Goal: Task Accomplishment & Management: Use online tool/utility

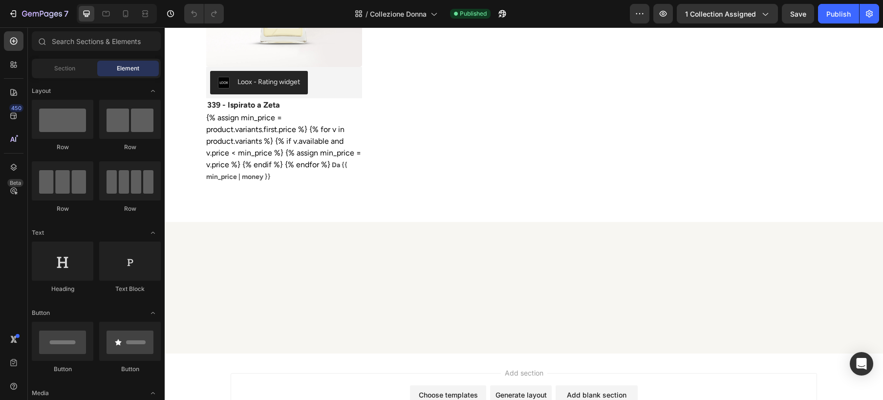
scroll to position [2919, 0]
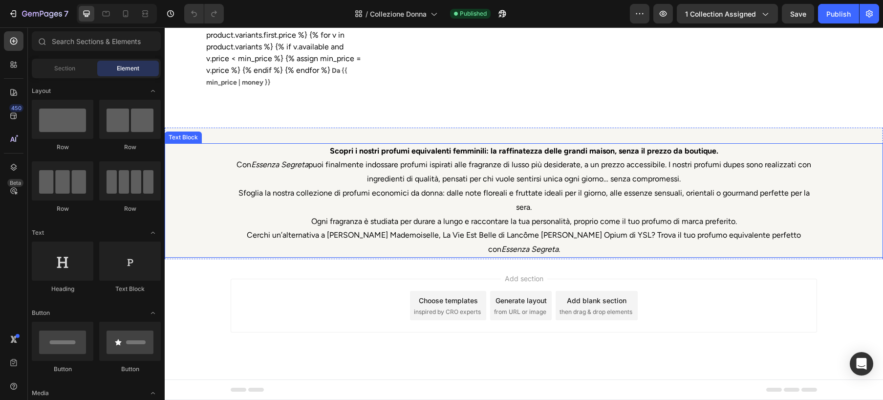
click at [301, 229] on p "Cerchi un’alternativa a [PERSON_NAME] Mademoiselle, La Vie Est Belle di Lancôme…" at bounding box center [524, 242] width 584 height 28
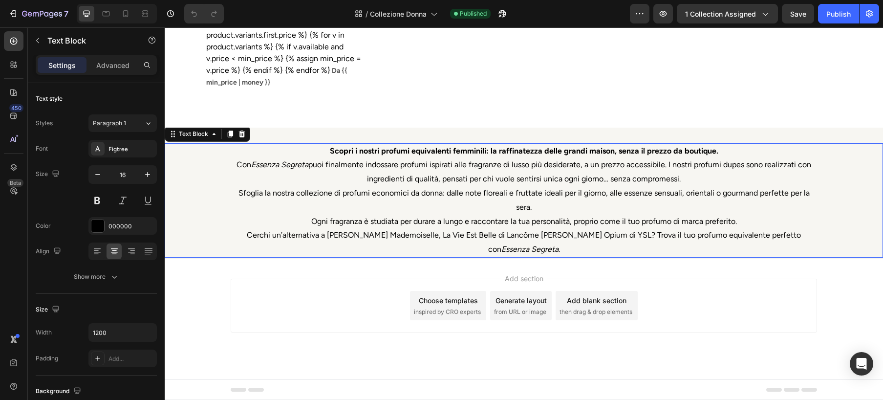
click at [301, 229] on p "Cerchi un’alternativa a [PERSON_NAME] Mademoiselle, La Vie Est Belle di Lancôme…" at bounding box center [524, 242] width 584 height 28
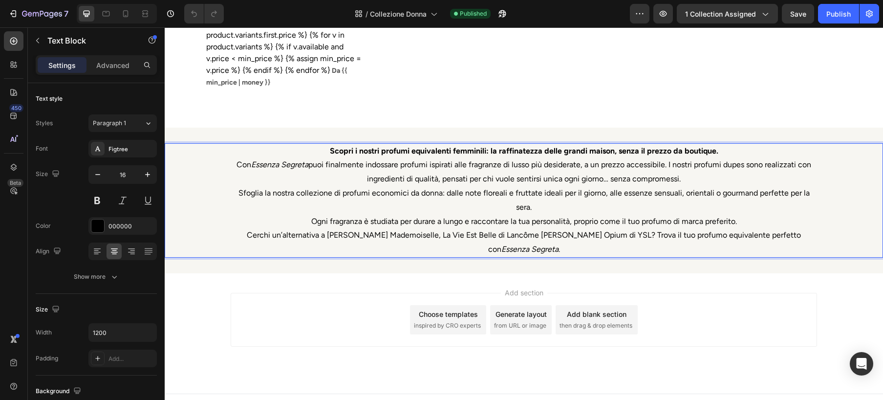
click at [579, 215] on p "Sfoglia la nostra collezione di profumi economici da donna: dalle note floreali…" at bounding box center [524, 207] width 584 height 42
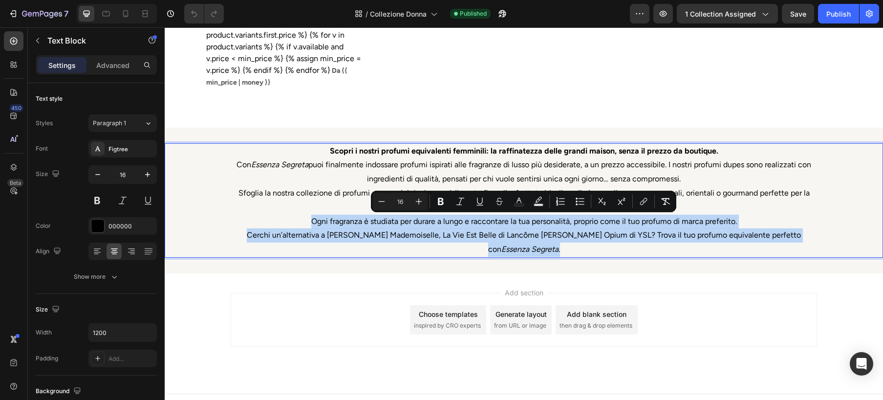
drag, startPoint x: 307, startPoint y: 220, endPoint x: 938, endPoint y: 260, distance: 632.1
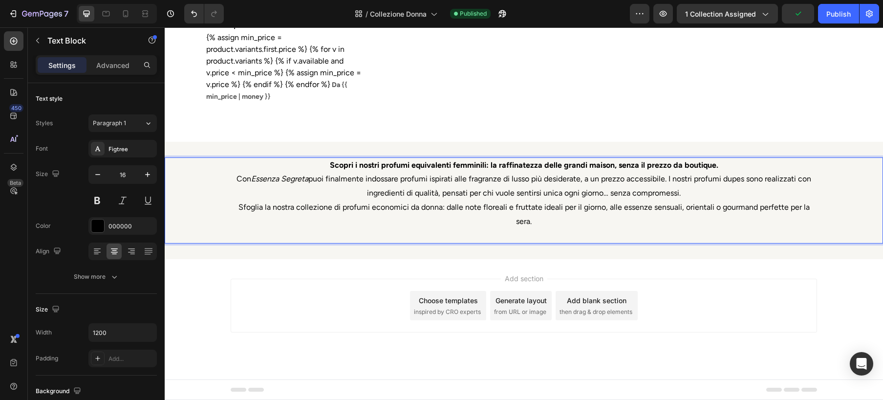
scroll to position [2892, 0]
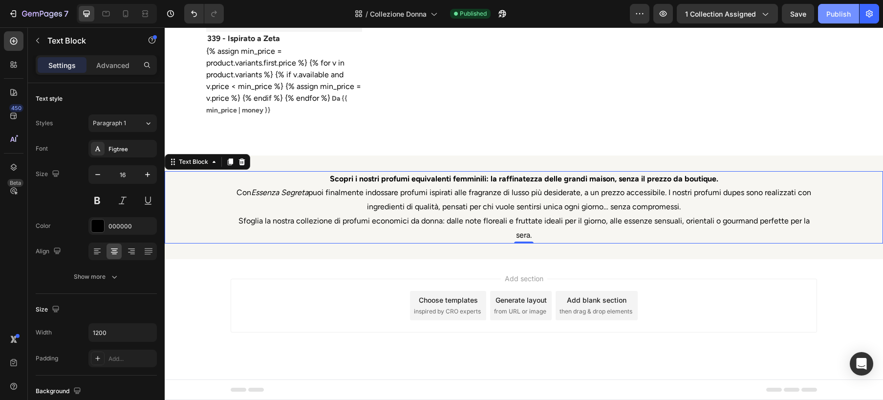
click at [832, 7] on button "Publish" at bounding box center [838, 14] width 41 height 20
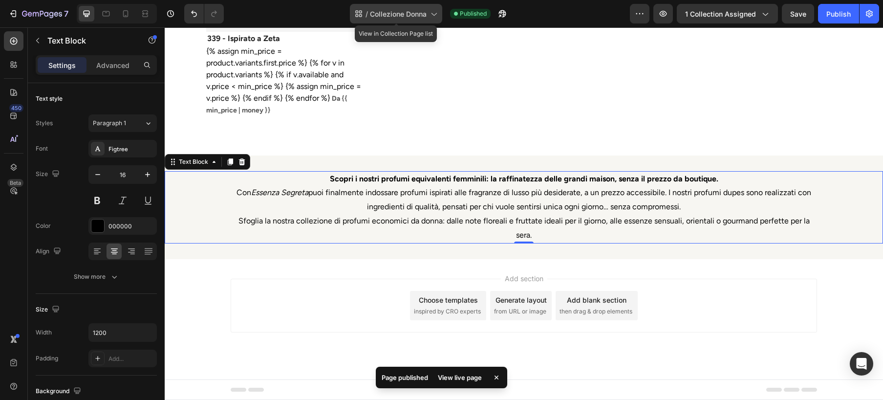
click at [412, 14] on span "Collezione Donna" at bounding box center [398, 14] width 57 height 10
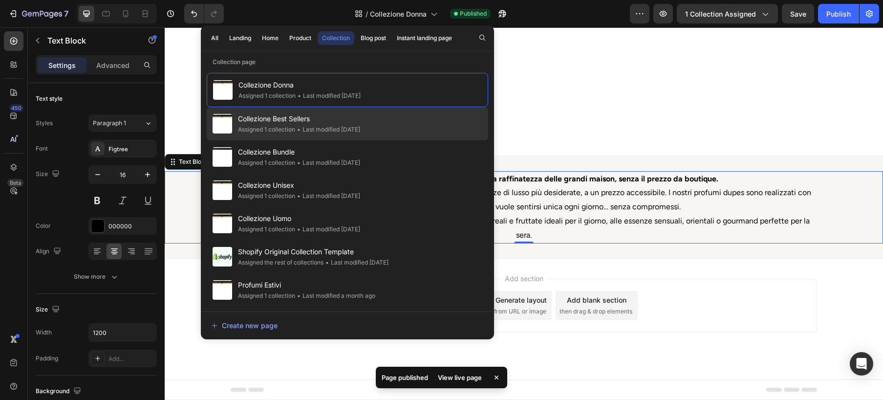
click at [384, 117] on div "Collezione Best Sellers Assigned 1 collection • Last modified [DATE]" at bounding box center [347, 123] width 281 height 33
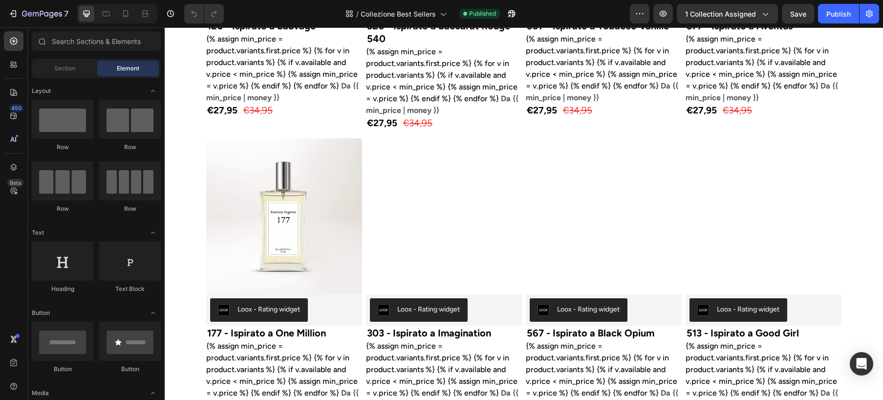
scroll to position [927, 0]
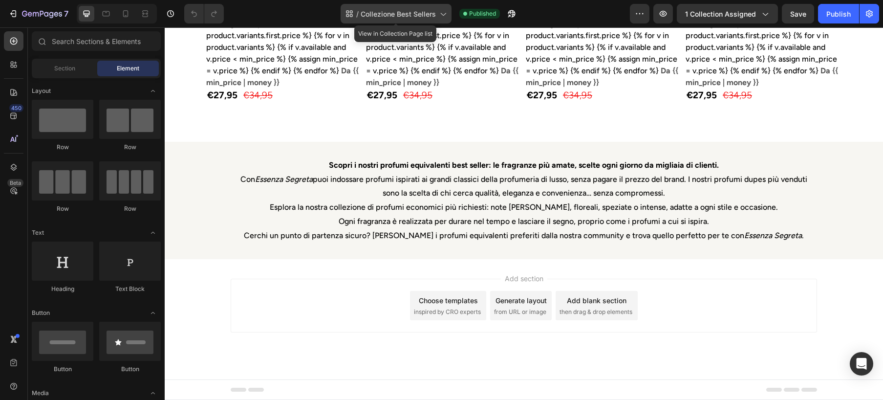
click at [387, 16] on span "Collezione Best Sellers" at bounding box center [398, 14] width 75 height 10
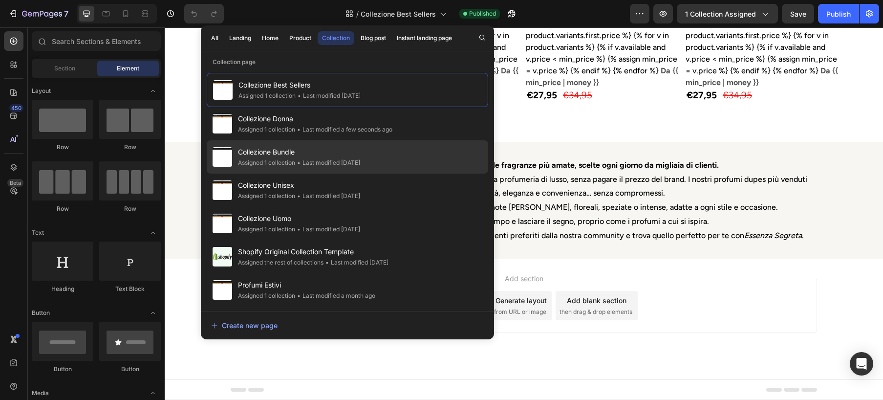
click at [385, 153] on div "Collezione Bundle Assigned 1 collection • Last modified [DATE]" at bounding box center [347, 156] width 281 height 33
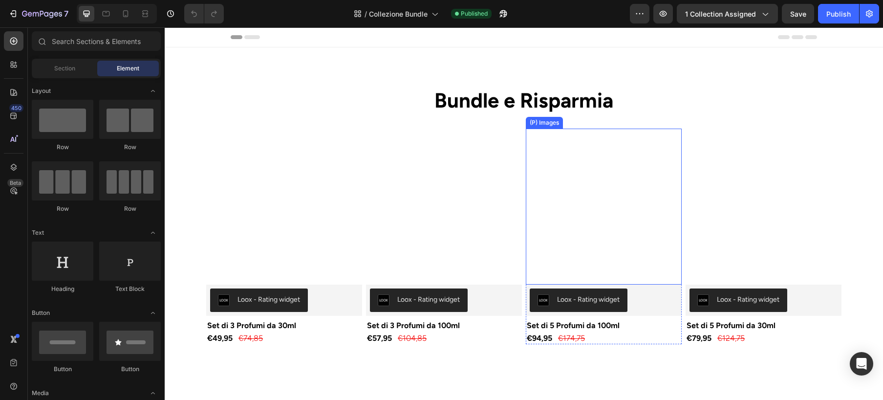
scroll to position [488, 0]
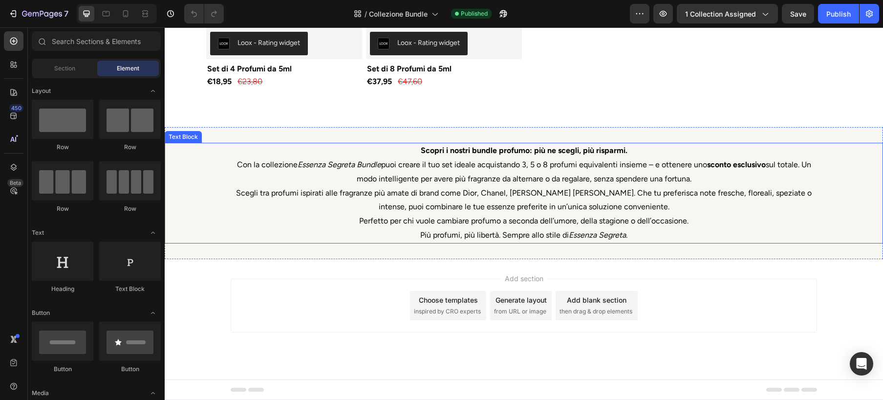
click at [336, 197] on p "Scegli tra profumi ispirati alle fragranze più amate di brand come Dior, Chanel…" at bounding box center [524, 200] width 584 height 28
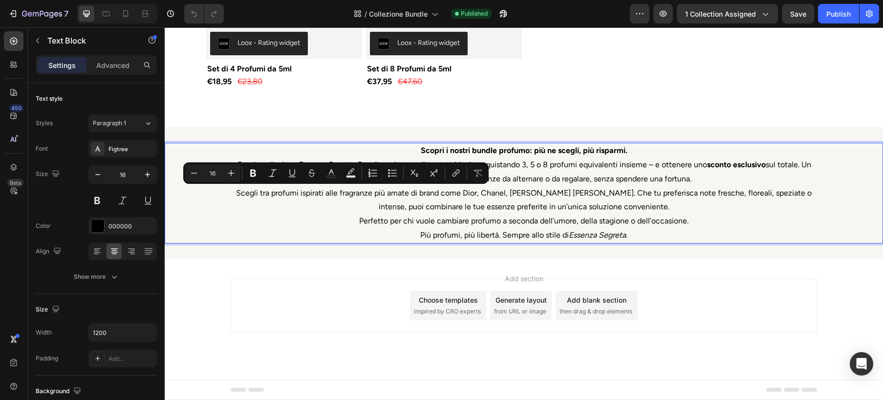
click at [418, 195] on p "Scegli tra profumi ispirati alle fragranze più amate di brand come Dior, Chanel…" at bounding box center [524, 200] width 584 height 28
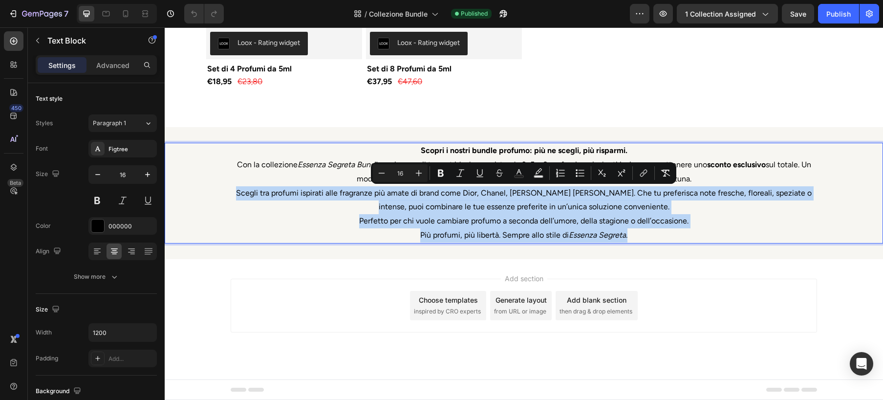
drag, startPoint x: 232, startPoint y: 191, endPoint x: 708, endPoint y: 234, distance: 477.3
click at [708, 234] on div "Scopri i nostri bundle profumo: più ne scegli, più risparmi. Con la collezione …" at bounding box center [524, 193] width 586 height 101
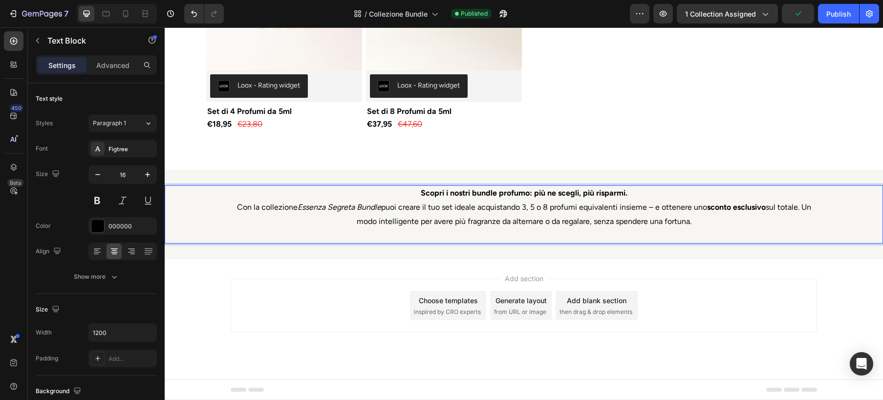
scroll to position [431, 0]
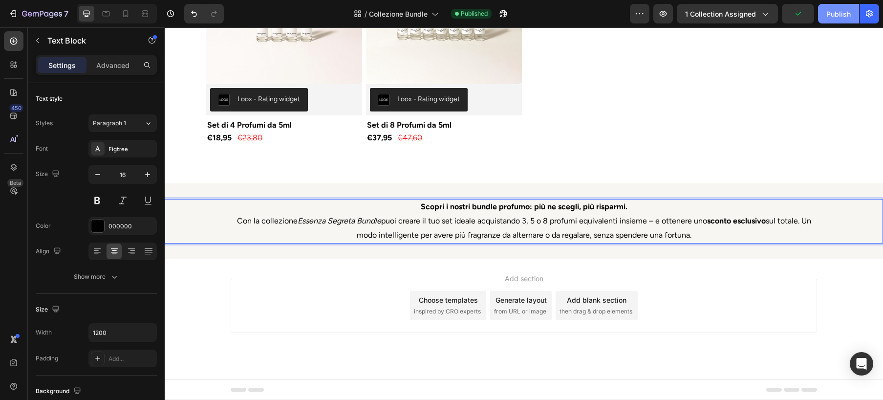
click at [832, 16] on div "Publish" at bounding box center [838, 14] width 24 height 10
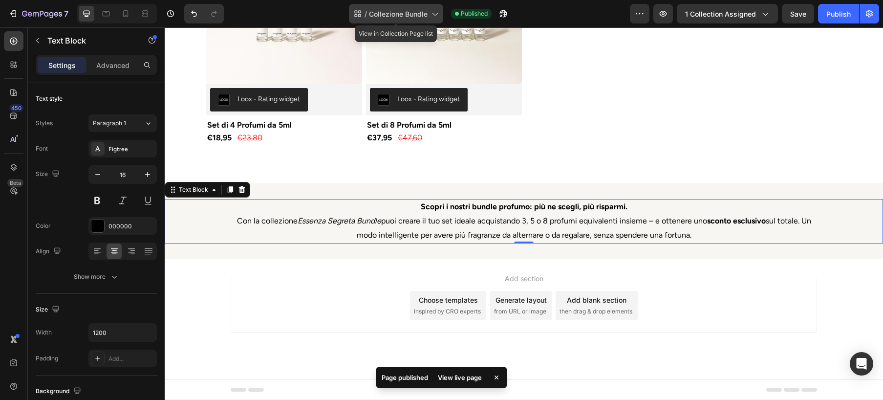
click at [422, 14] on span "Collezione Bundle" at bounding box center [398, 14] width 59 height 10
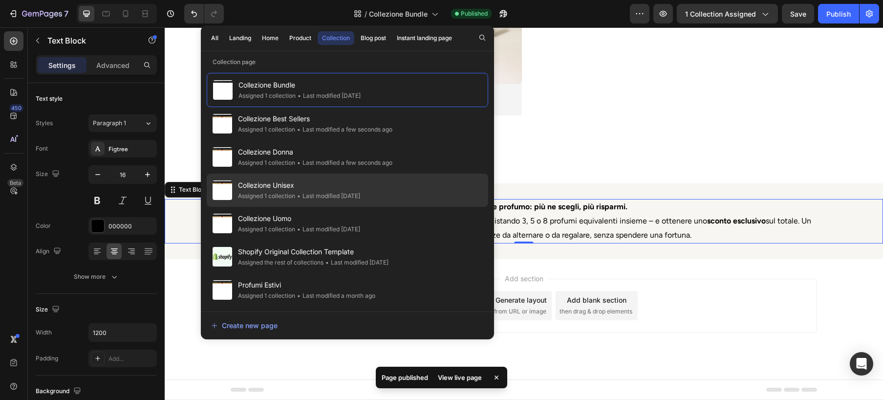
click at [343, 203] on div "Collezione Unisex Assigned 1 collection • Last modified 3 days ago" at bounding box center [347, 189] width 281 height 33
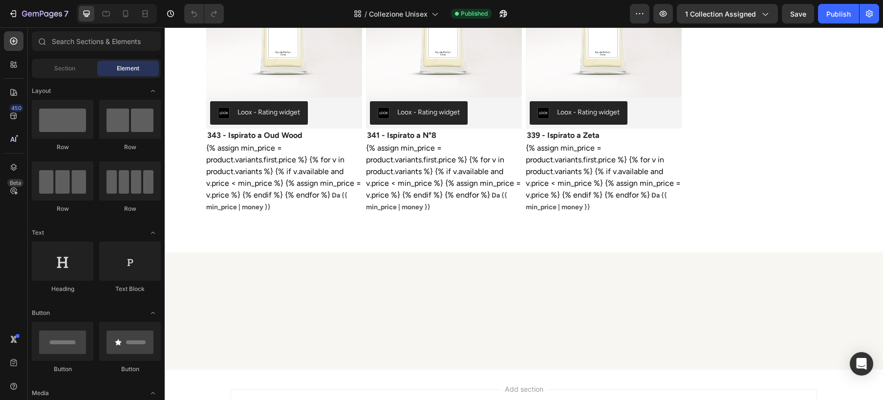
scroll to position [1469, 0]
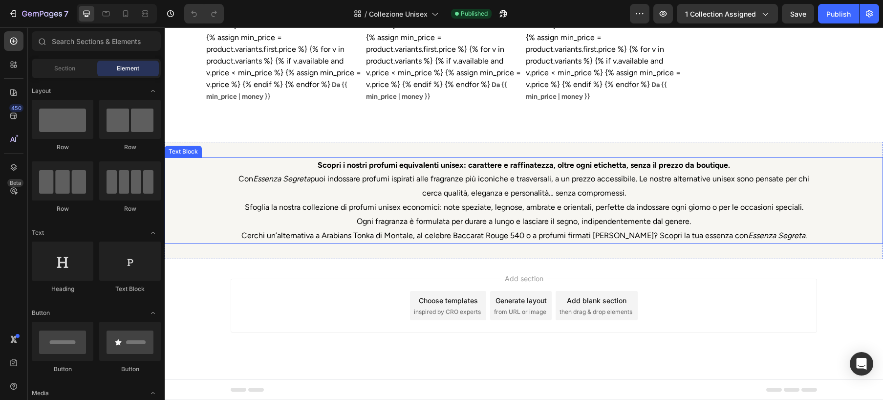
click at [267, 234] on p "Cerchi un’alternativa a Arabians Tonka di Montale, al celebre Baccarat Rouge 54…" at bounding box center [524, 236] width 584 height 14
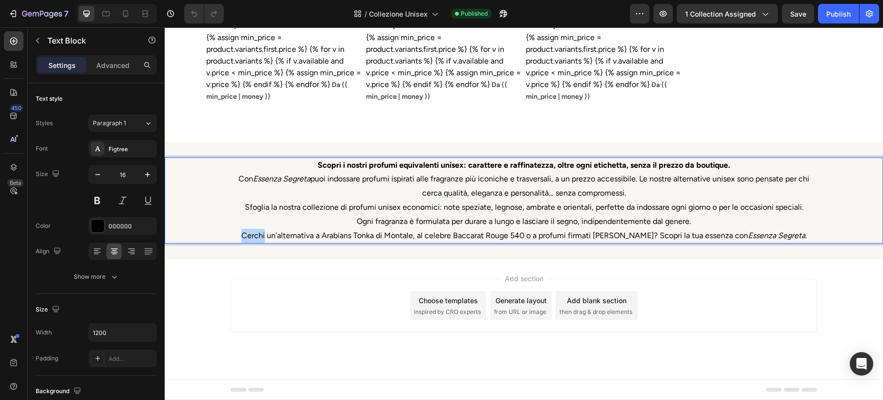
click at [267, 234] on p "Cerchi un’alternativa a Arabians Tonka di Montale, al celebre Baccarat Rouge 54…" at bounding box center [524, 236] width 584 height 14
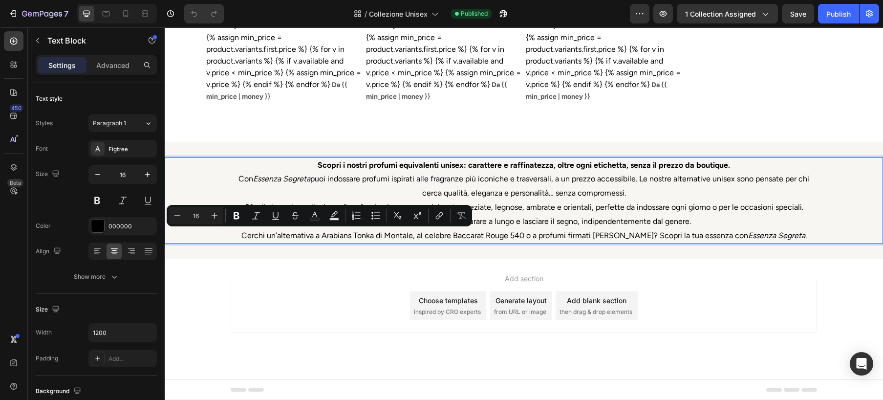
click at [298, 231] on p "Cerchi un’alternativa a Arabians Tonka di Montale, al celebre Baccarat Rouge 54…" at bounding box center [524, 236] width 584 height 14
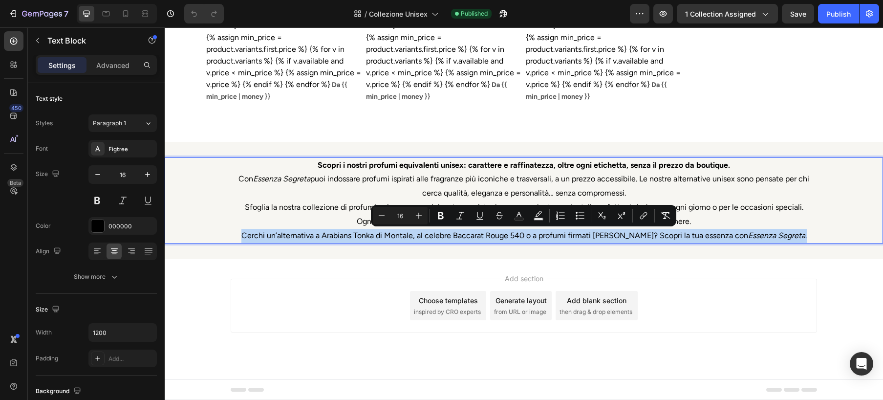
drag, startPoint x: 255, startPoint y: 235, endPoint x: 854, endPoint y: 242, distance: 599.1
click at [854, 242] on div "Scopri i nostri profumi equivalenti unisex: carattere e raffinatezza, oltre ogn…" at bounding box center [524, 200] width 718 height 86
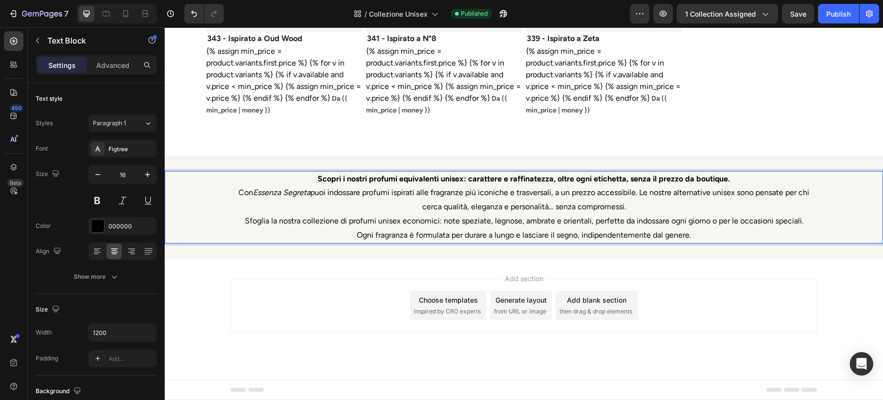
scroll to position [1455, 0]
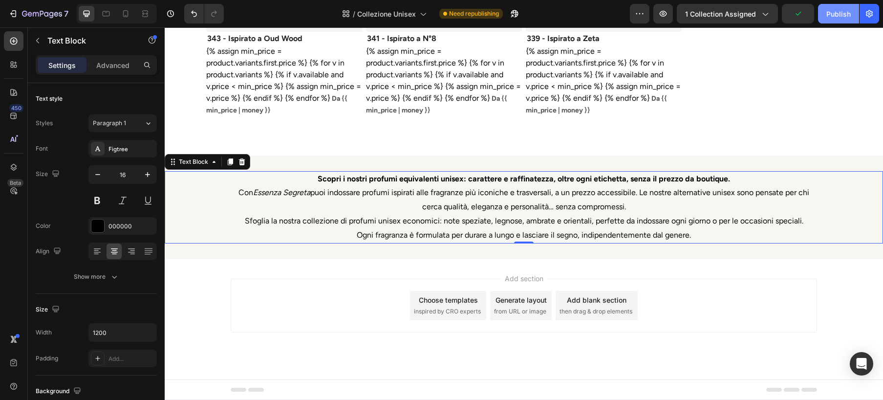
click at [837, 12] on div "Publish" at bounding box center [838, 14] width 24 height 10
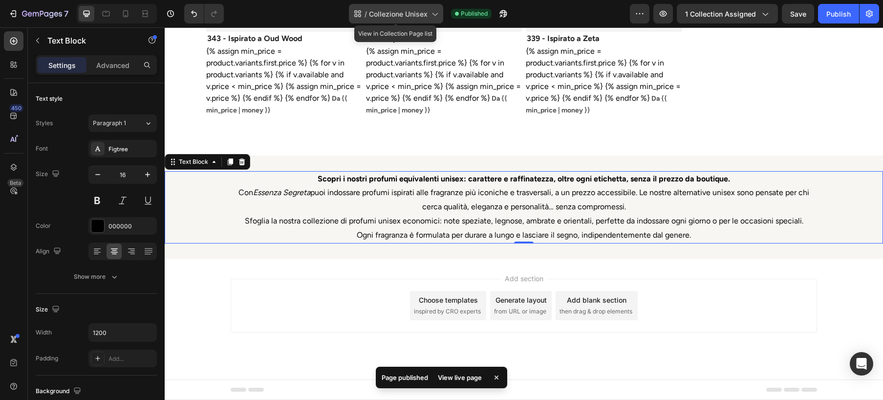
drag, startPoint x: 434, startPoint y: 20, endPoint x: 419, endPoint y: 21, distance: 15.7
click at [429, 21] on div "/ Collezione Unisex" at bounding box center [396, 14] width 94 height 20
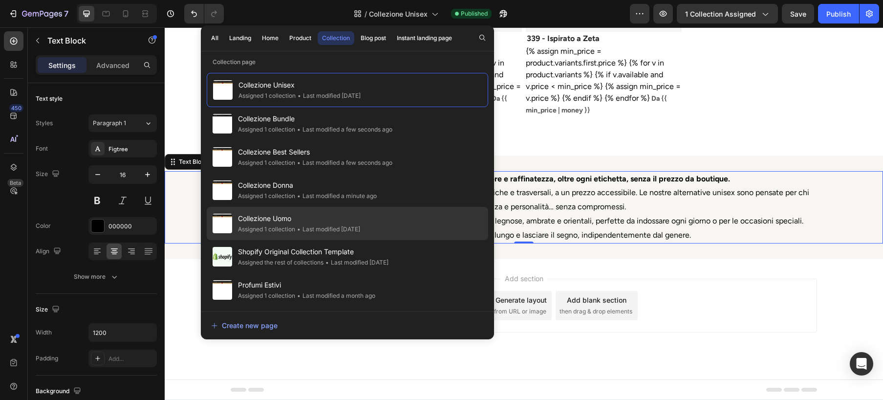
click at [374, 227] on div "Collezione Uomo Assigned 1 collection • Last modified 3 days ago" at bounding box center [347, 223] width 281 height 33
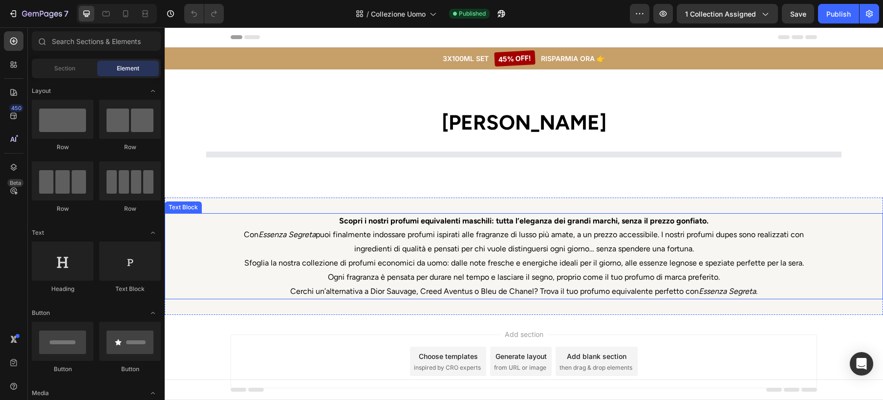
scroll to position [35, 0]
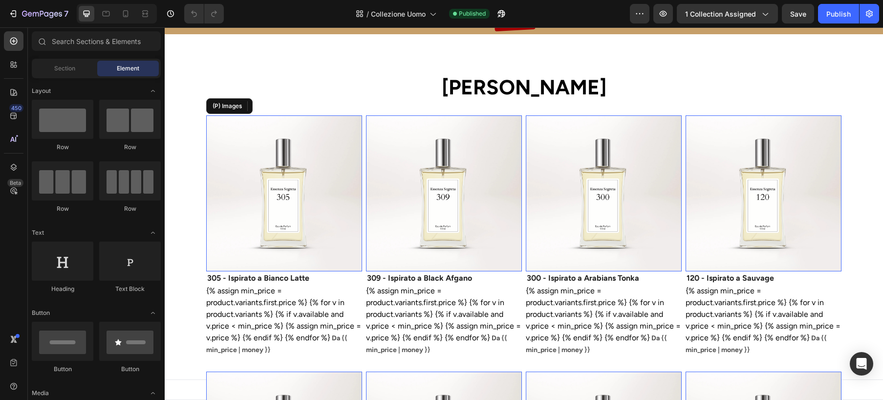
click at [288, 258] on img at bounding box center [284, 193] width 156 height 156
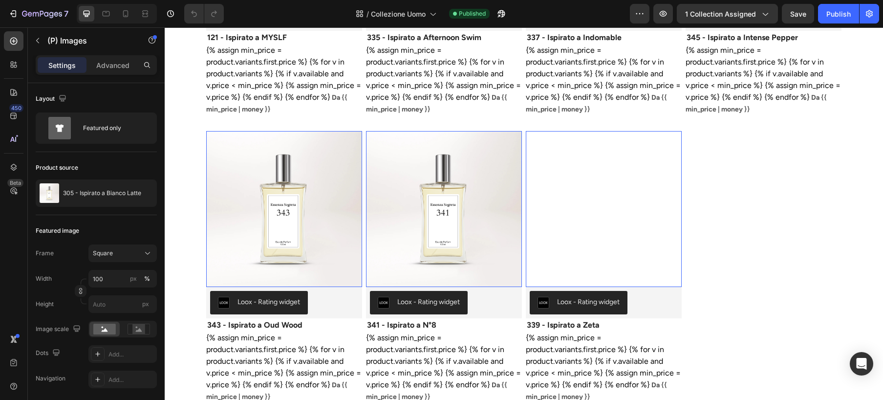
scroll to position [2043, 0]
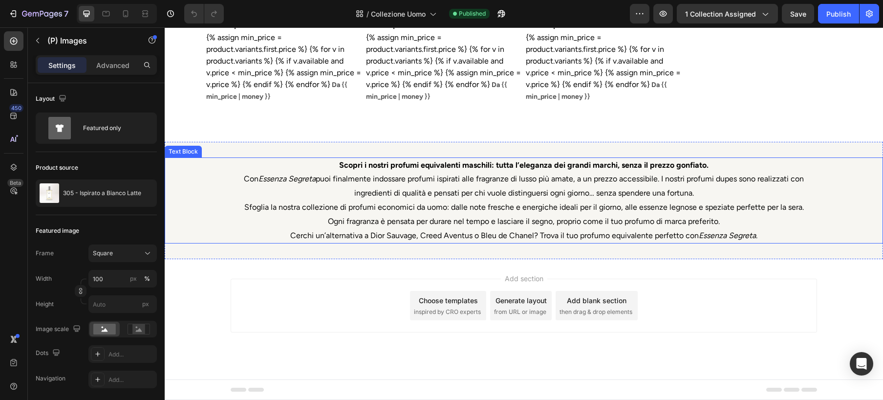
click at [294, 234] on p "Cerchi un’alternativa a Dior Sauvage, Creed Aventus o Bleu de Chanel? Trova il …" at bounding box center [524, 236] width 584 height 14
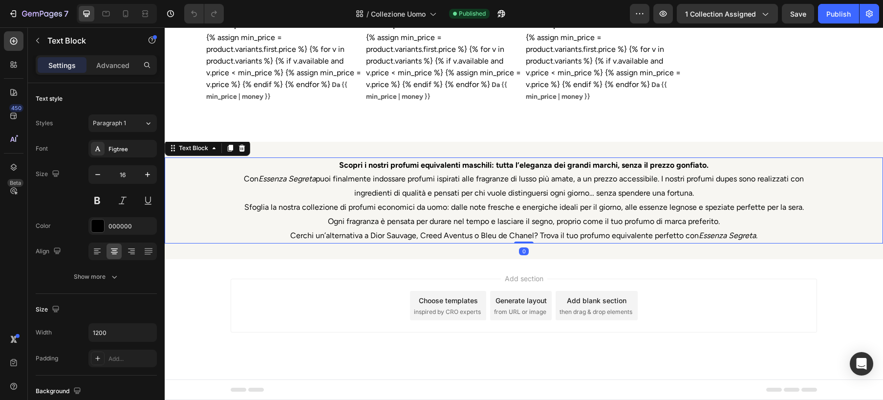
click at [294, 234] on p "Cerchi un’alternativa a Dior Sauvage, Creed Aventus o Bleu de Chanel? Trova il …" at bounding box center [524, 236] width 584 height 14
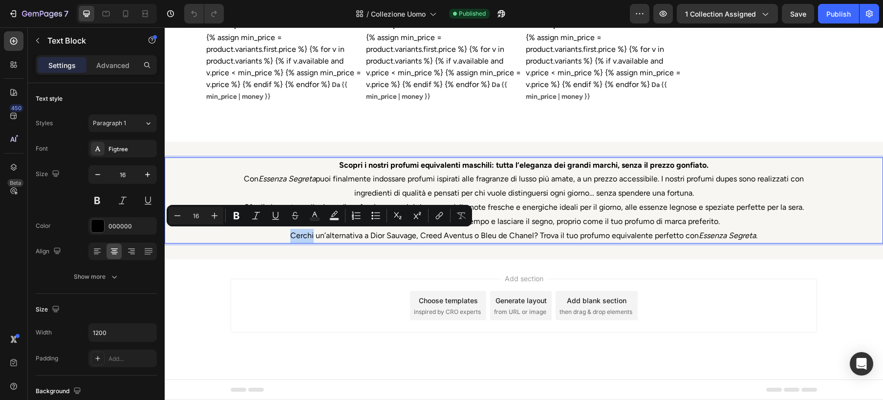
click at [289, 236] on p "Cerchi un’alternativa a Dior Sauvage, Creed Aventus o Bleu de Chanel? Trova il …" at bounding box center [524, 236] width 584 height 14
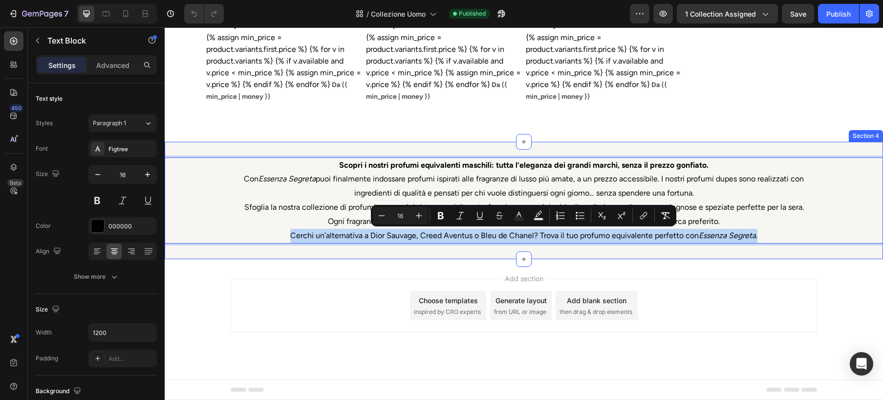
drag, startPoint x: 288, startPoint y: 236, endPoint x: 766, endPoint y: 247, distance: 478.0
click at [766, 247] on div "Scopri i nostri profumi equivalenti maschili: tutta l’eleganza dei grandi march…" at bounding box center [524, 201] width 718 height 118
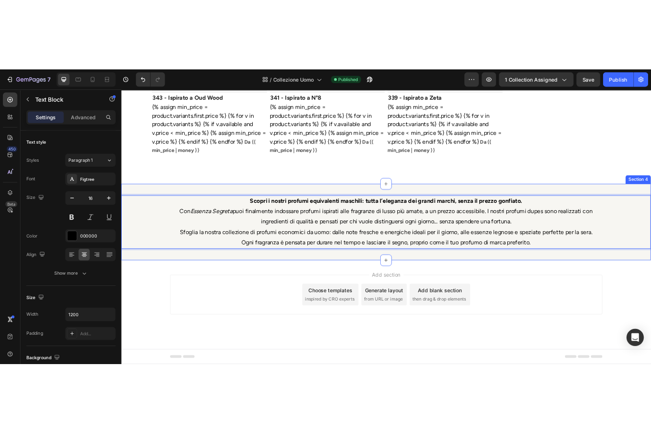
scroll to position [2030, 0]
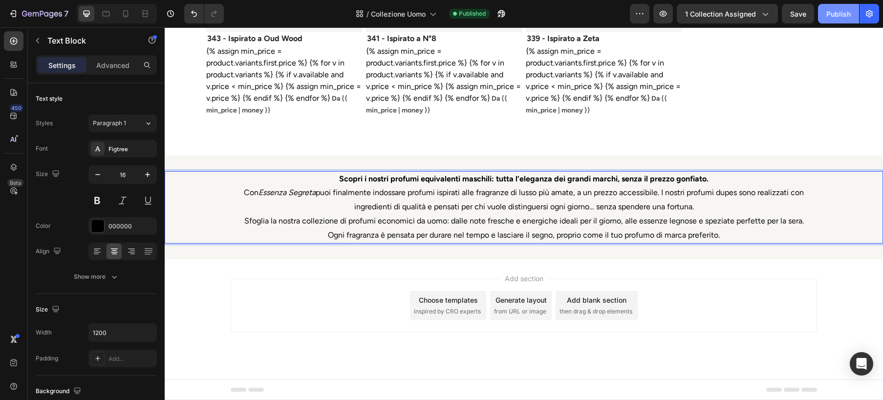
click at [841, 18] on div "Publish" at bounding box center [838, 14] width 24 height 10
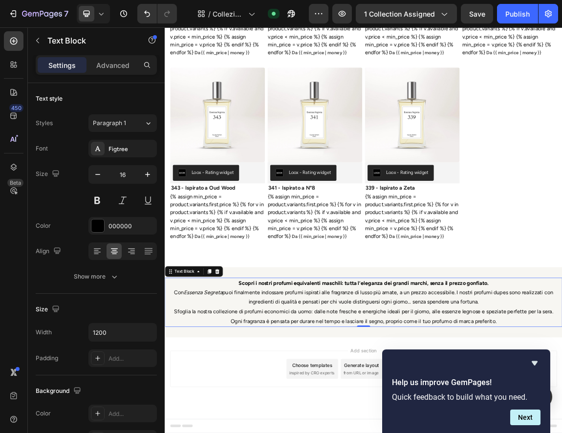
scroll to position [1691, 0]
